Goal: Find specific page/section

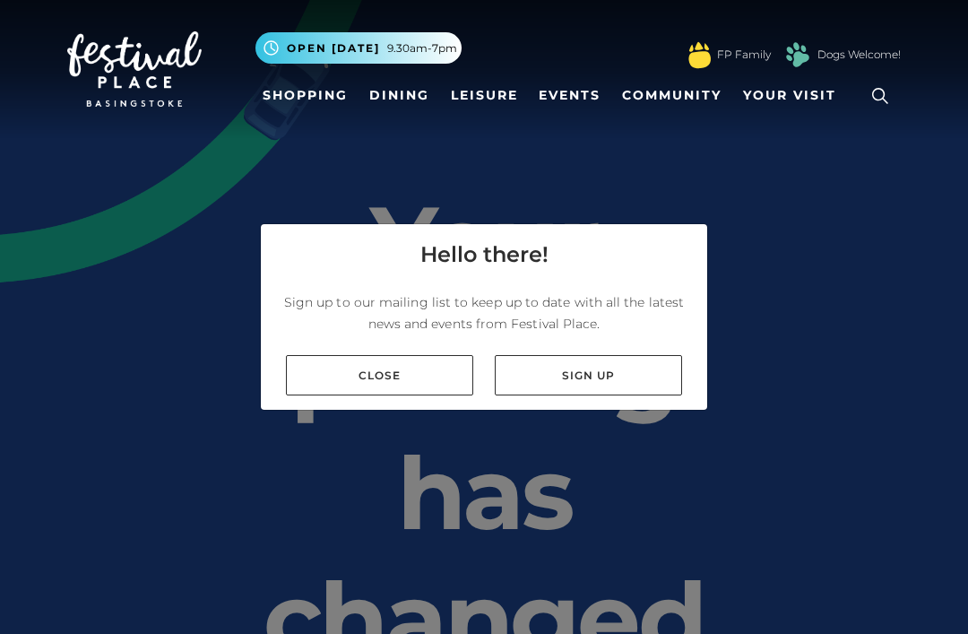
click at [305, 109] on link "Shopping" at bounding box center [304, 95] width 99 height 33
click at [289, 93] on link "Shopping" at bounding box center [304, 95] width 99 height 33
click at [328, 395] on link "Close" at bounding box center [379, 375] width 187 height 40
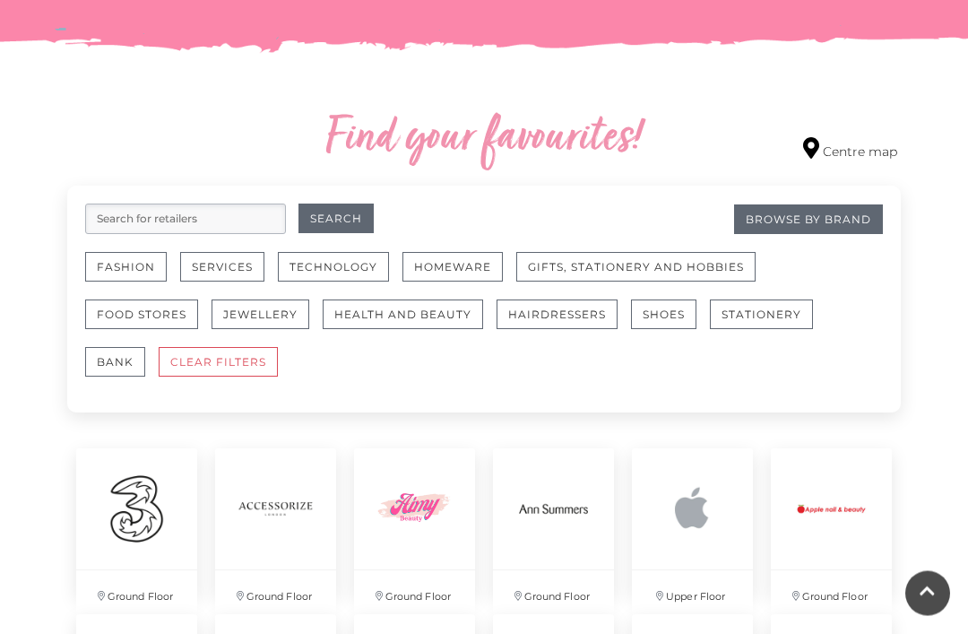
scroll to position [945, 0]
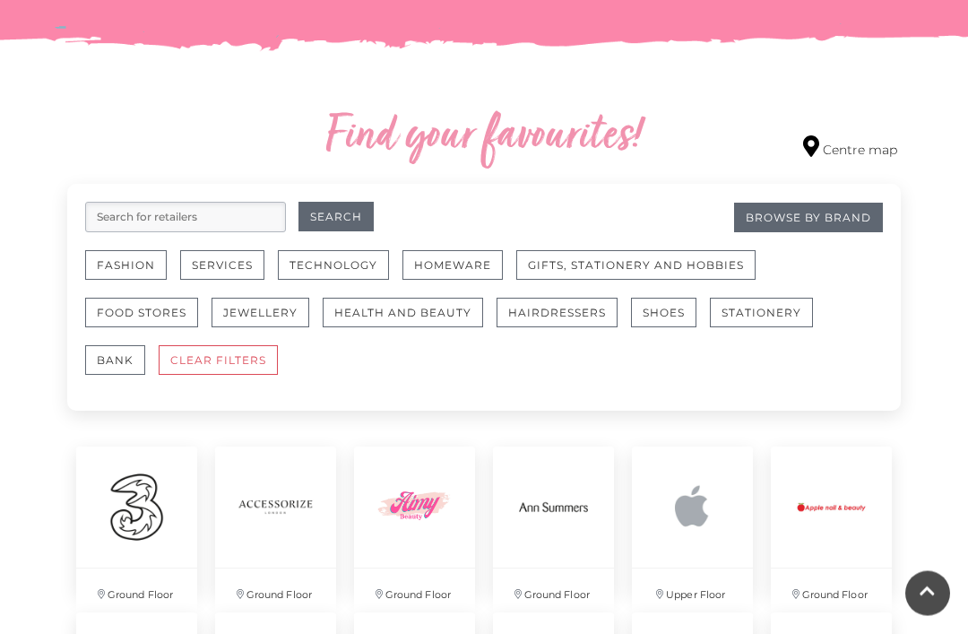
click at [133, 227] on input "search" at bounding box center [185, 218] width 201 height 30
type input "Boots"
click at [335, 217] on button "Search" at bounding box center [335, 218] width 75 height 30
